Goal: Transaction & Acquisition: Purchase product/service

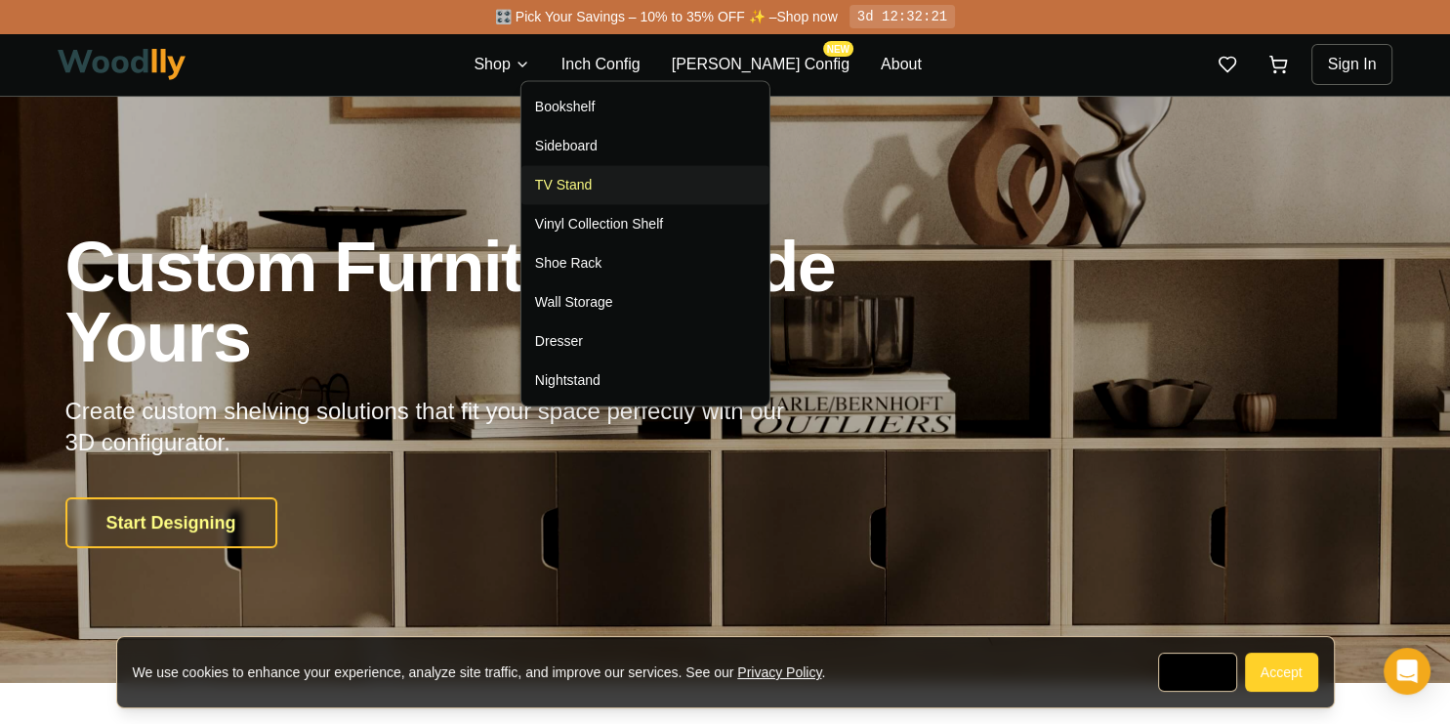
click at [568, 184] on div "TV Stand" at bounding box center [563, 185] width 57 height 20
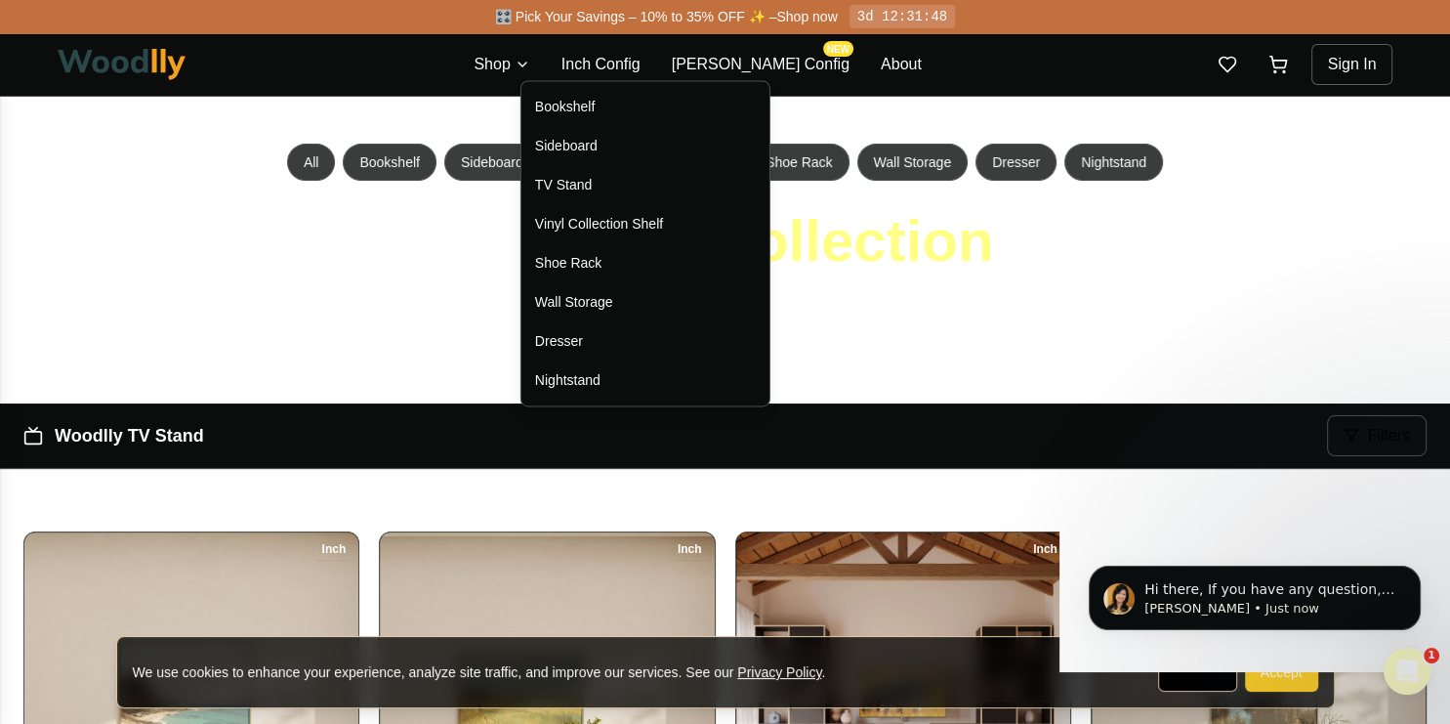
click at [1179, 532] on html "Hi there, If you have any question, we are right here for you. 😊 [PERSON_NAME] …" at bounding box center [1255, 528] width 391 height 8
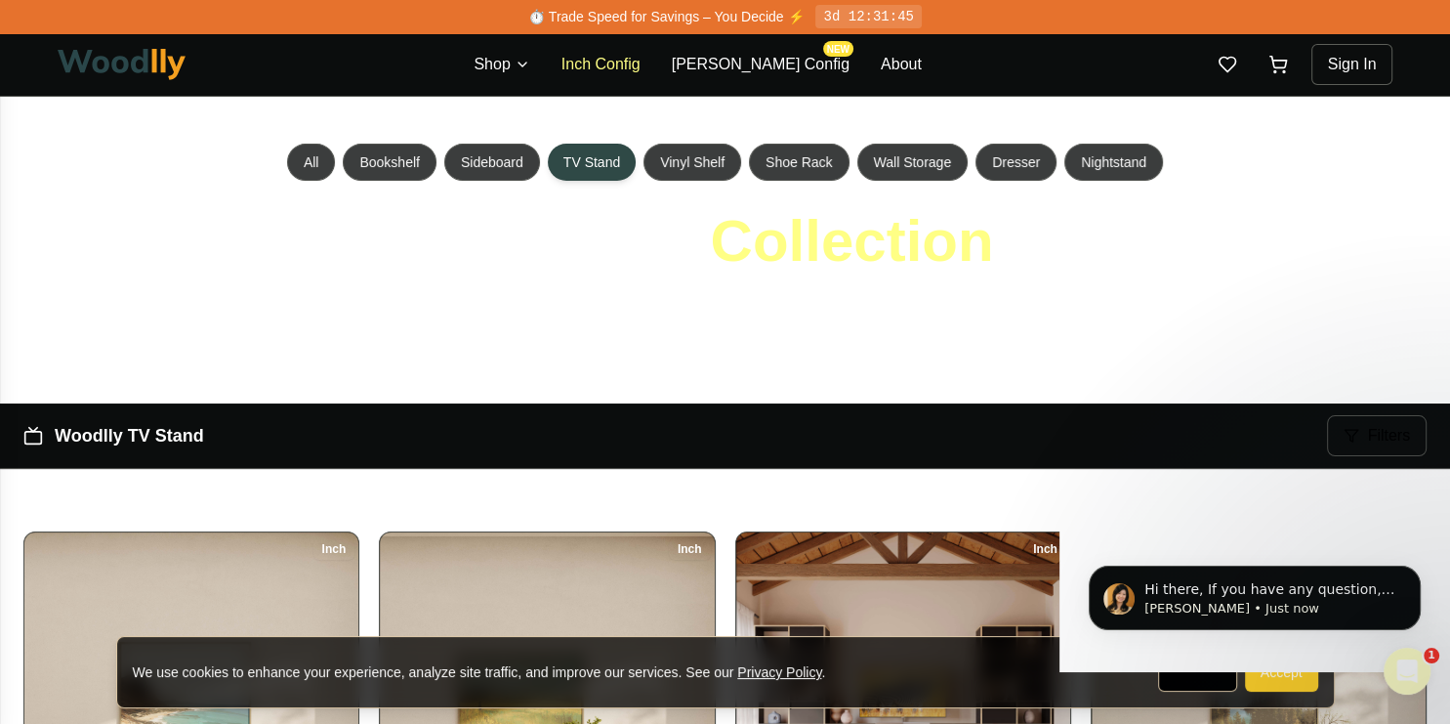
click at [620, 64] on button "Inch Config" at bounding box center [601, 64] width 79 height 23
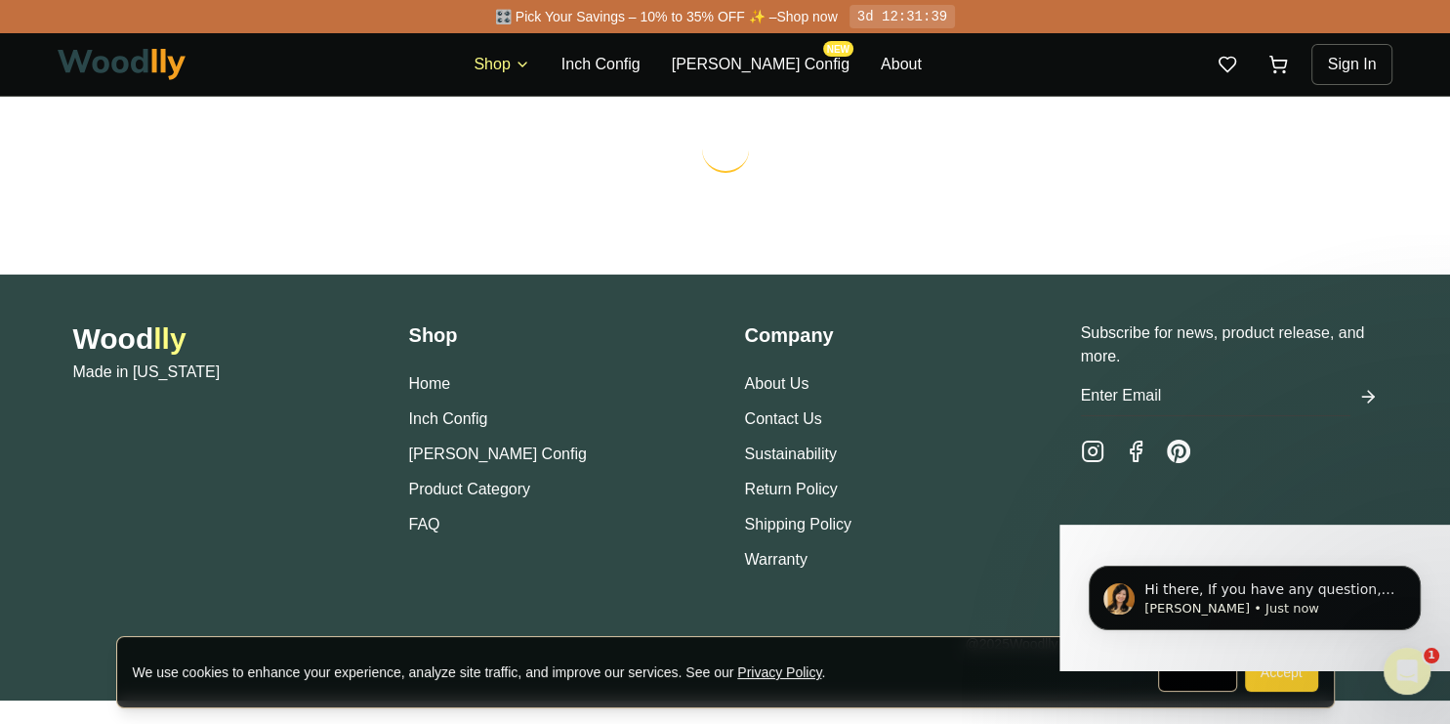
click at [524, 68] on html "We use cookies to enhance your experience, analyze site traffic, and improve ou…" at bounding box center [725, 362] width 1450 height 724
